Goal: Check status: Check status

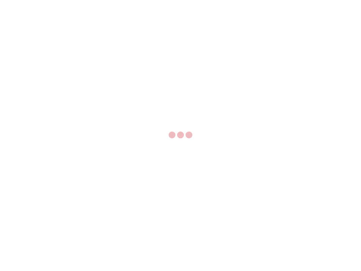
select select "US"
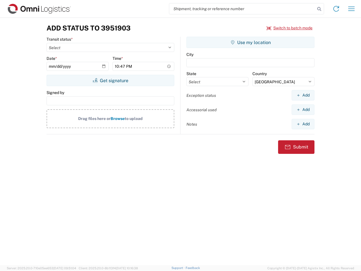
click at [243, 9] on input "search" at bounding box center [242, 8] width 146 height 11
click at [320, 9] on icon at bounding box center [320, 9] width 8 height 8
click at [337, 9] on icon at bounding box center [336, 8] width 9 height 9
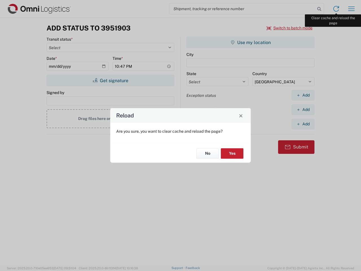
click at [352, 9] on div "Reload Are you sure, you want to clear cache and reload the page? No Yes" at bounding box center [180, 135] width 361 height 271
click at [290, 28] on div "Reload Are you sure, you want to clear cache and reload the page? No Yes" at bounding box center [180, 135] width 361 height 271
click at [110, 80] on div "Reload Are you sure, you want to clear cache and reload the page? No Yes" at bounding box center [180, 135] width 361 height 271
click at [251, 42] on div "Reload Are you sure, you want to clear cache and reload the page? No Yes" at bounding box center [180, 135] width 361 height 271
click at [303, 95] on div "Reload Are you sure, you want to clear cache and reload the page? No Yes" at bounding box center [180, 135] width 361 height 271
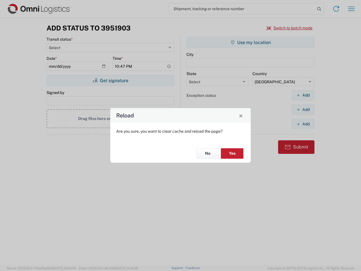
click at [303, 110] on div "Reload Are you sure, you want to clear cache and reload the page? No Yes" at bounding box center [180, 135] width 361 height 271
click at [303, 124] on div "Reload Are you sure, you want to clear cache and reload the page? No Yes" at bounding box center [180, 135] width 361 height 271
